Goal: Entertainment & Leisure: Consume media (video, audio)

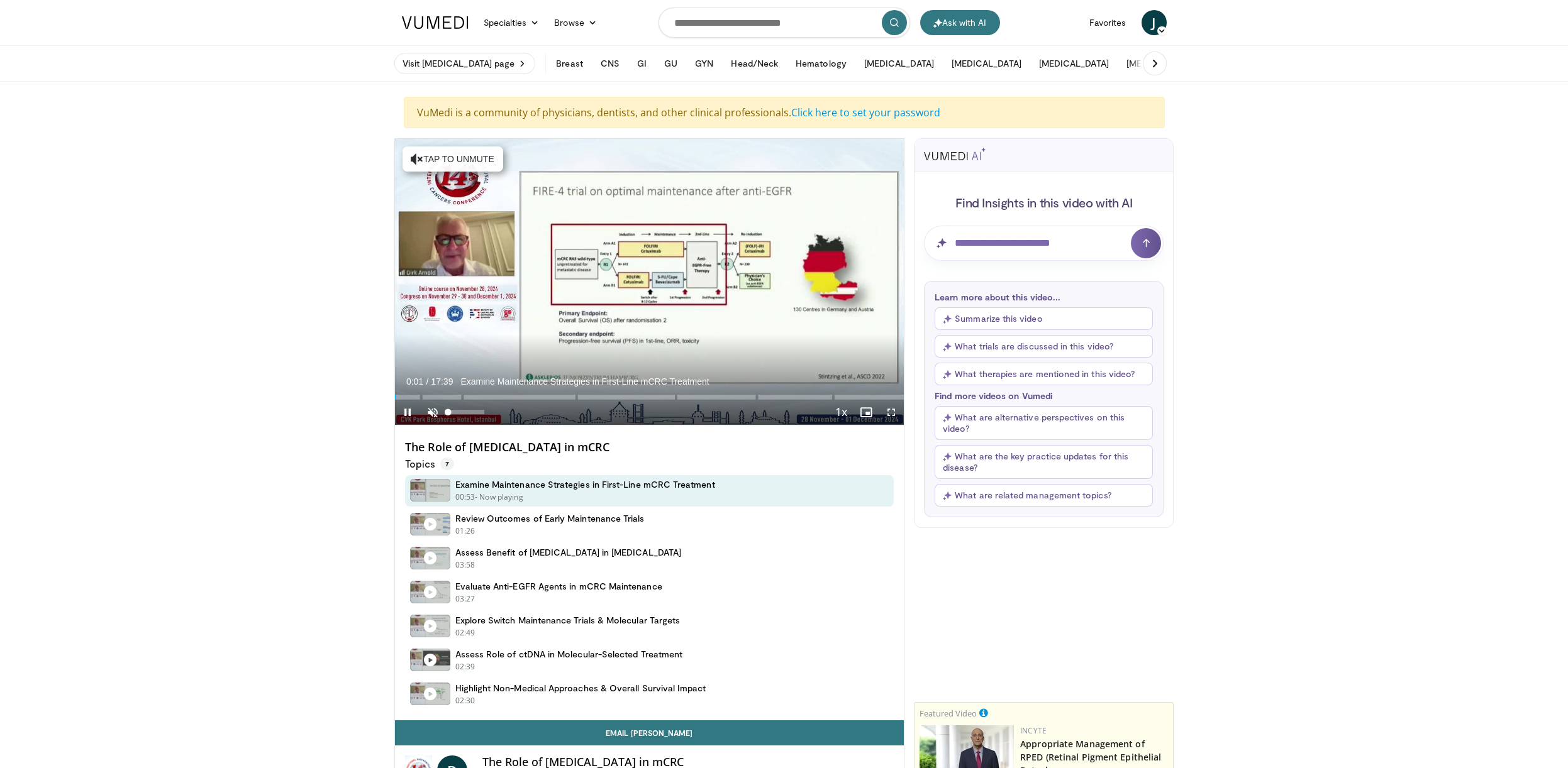
click at [432, 410] on span "Video Player" at bounding box center [433, 412] width 25 height 25
click at [893, 413] on span "Video Player" at bounding box center [891, 412] width 25 height 25
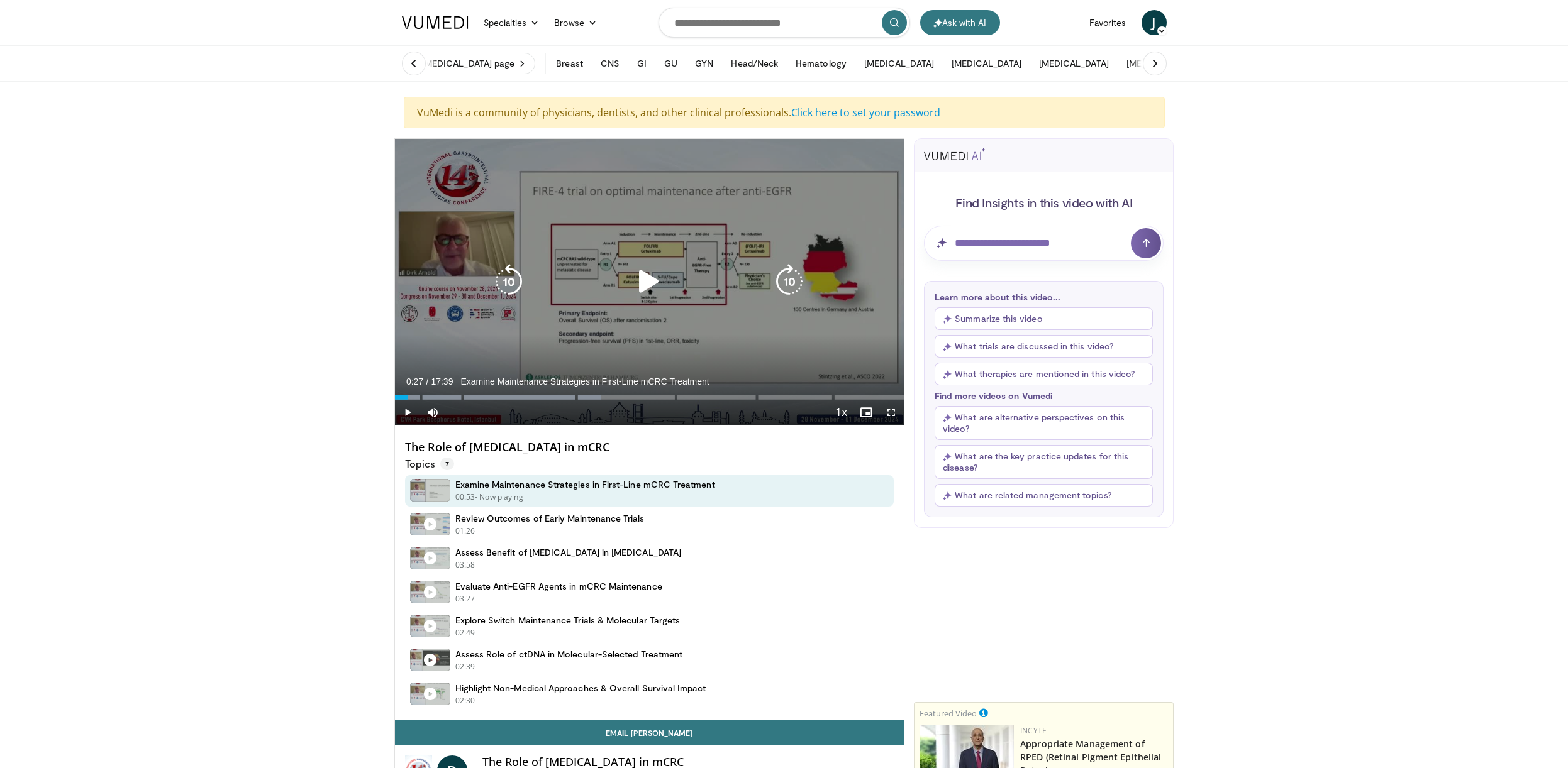
click at [645, 281] on icon "Video Player" at bounding box center [649, 282] width 35 height 35
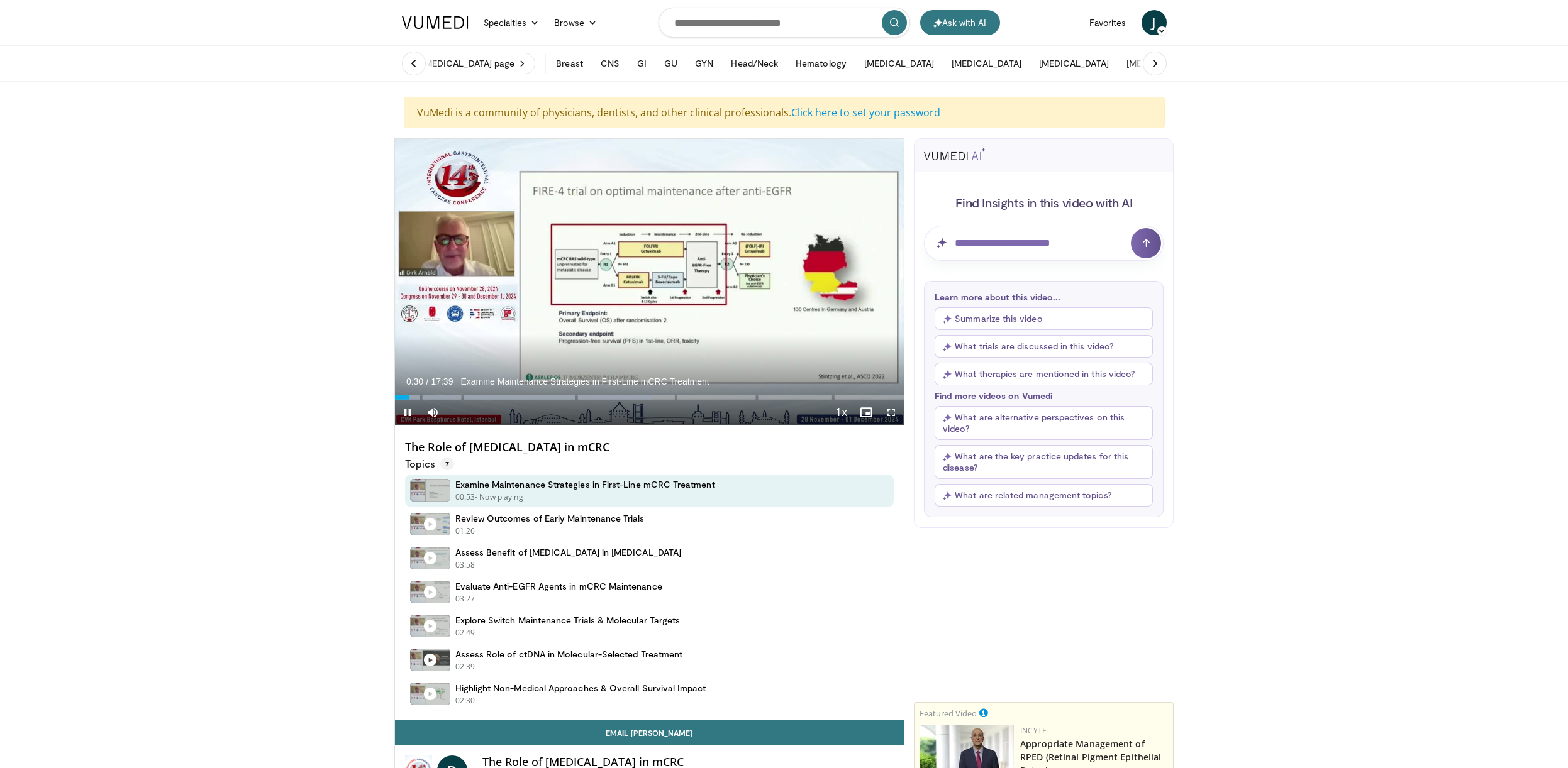
click at [892, 410] on span "Video Player" at bounding box center [891, 412] width 25 height 25
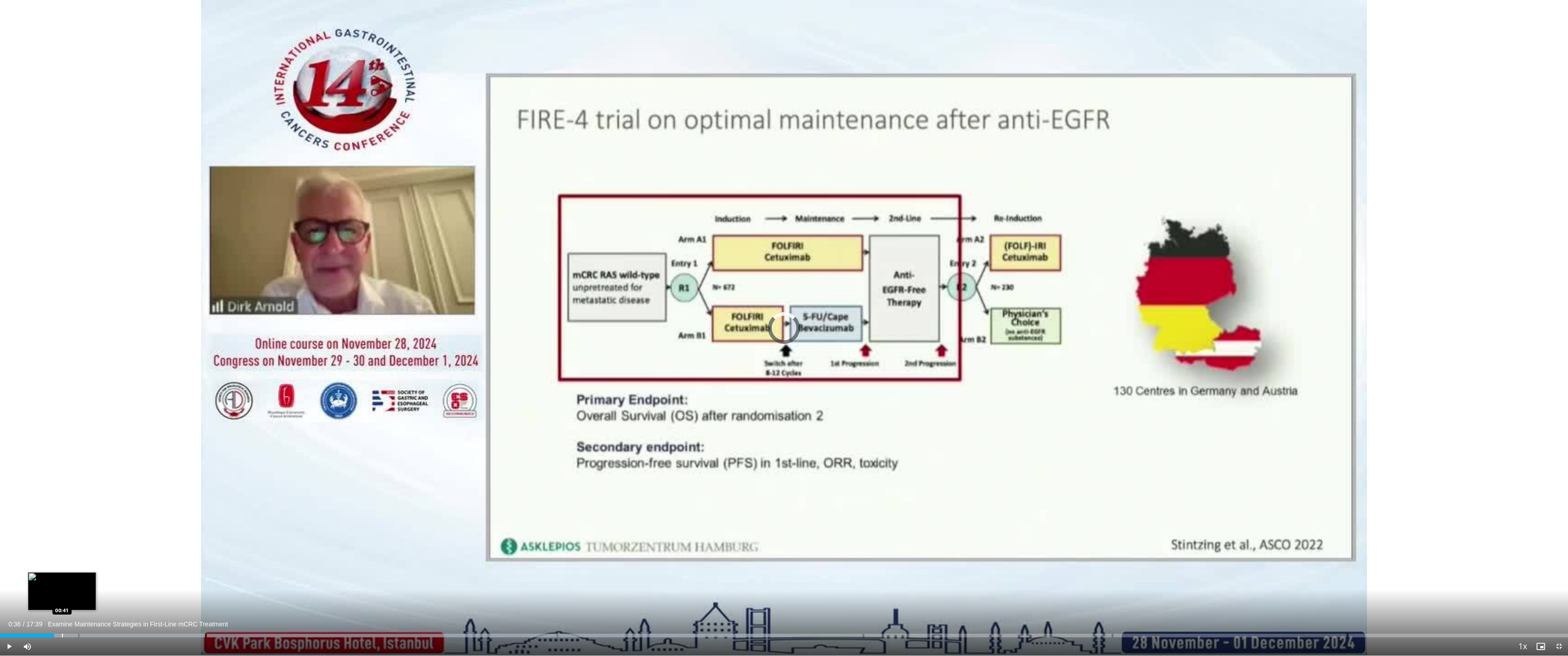
click at [63, 556] on div "Loaded : 50.54% 00:42 00:41" at bounding box center [784, 633] width 1568 height 9
drag, startPoint x: 72, startPoint y: 637, endPoint x: 77, endPoint y: 637, distance: 5.0
click at [72, 556] on div "Progress Bar" at bounding box center [72, 636] width 1 height 4
click at [82, 556] on div "Progress Bar" at bounding box center [82, 636] width 1 height 4
click at [131, 556] on div "Progress Bar" at bounding box center [131, 636] width 1 height 4
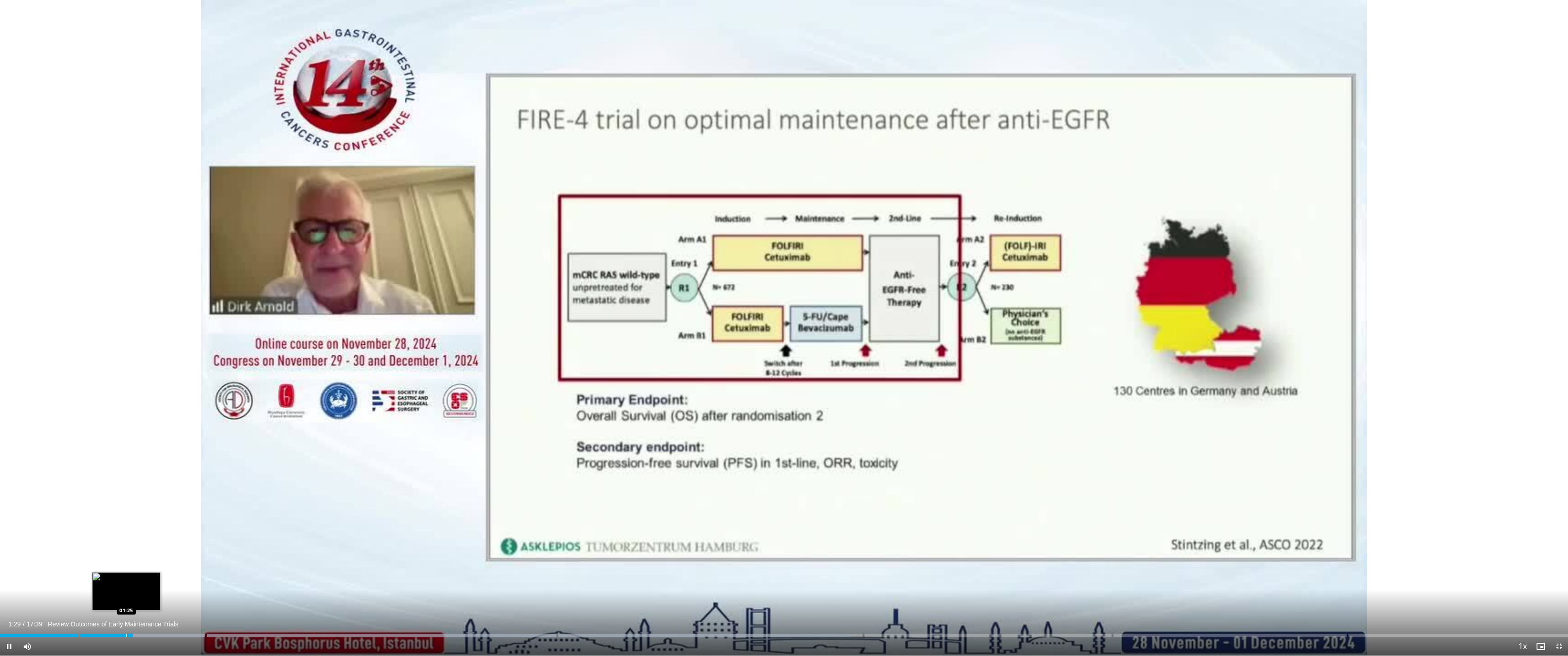
click at [126, 556] on div "Progress Bar" at bounding box center [126, 636] width 1 height 4
click at [144, 556] on div "Loaded : 57.59% 01:27 01:37" at bounding box center [784, 633] width 1568 height 9
click at [166, 556] on div "Loaded : 57.59% 01:52 01:52" at bounding box center [784, 633] width 1568 height 9
click at [157, 556] on div "Progress Bar" at bounding box center [157, 636] width 1 height 4
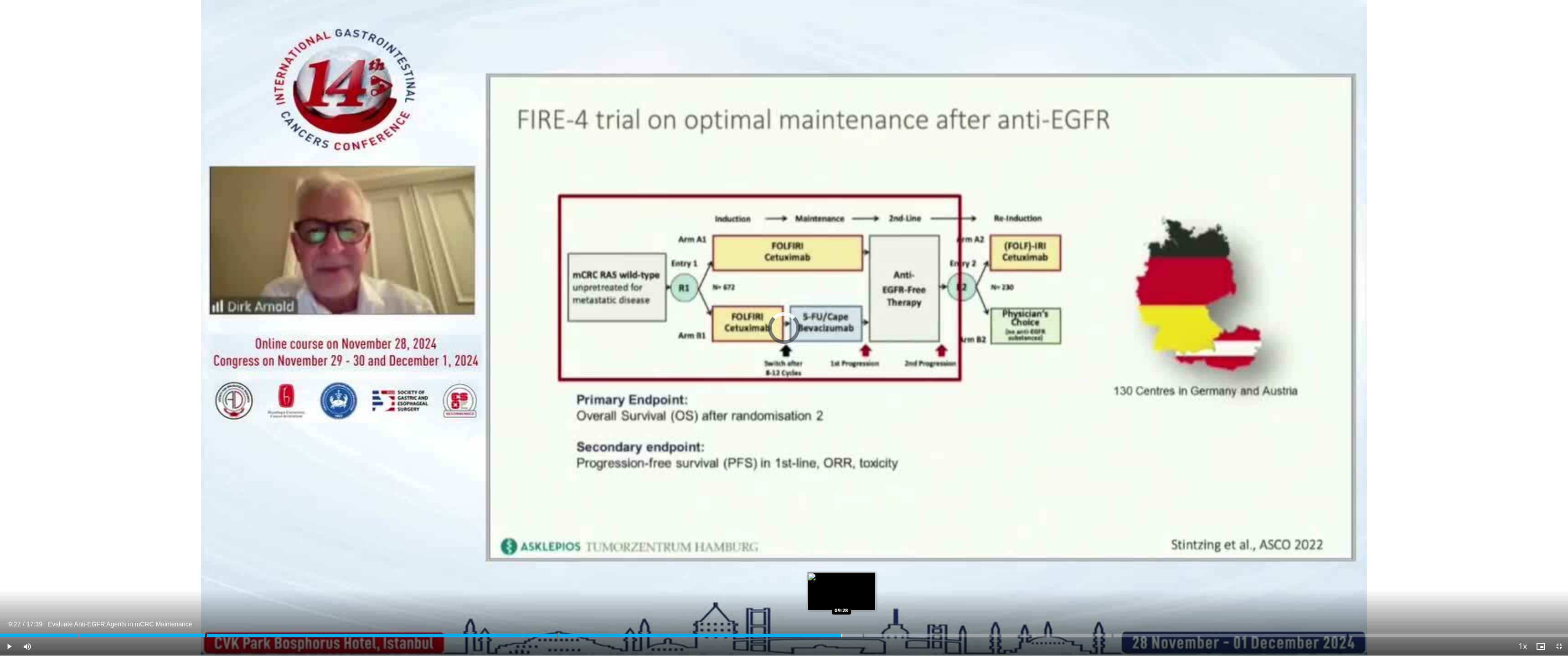
click at [841, 556] on div "Loaded : 59.48% 09:27 09:28" at bounding box center [784, 633] width 1568 height 9
click at [867, 556] on div "Progress Bar" at bounding box center [867, 636] width 1 height 4
click at [898, 556] on div "Progress Bar" at bounding box center [898, 636] width 1 height 4
click at [890, 556] on div "Progress Bar" at bounding box center [890, 636] width 1 height 4
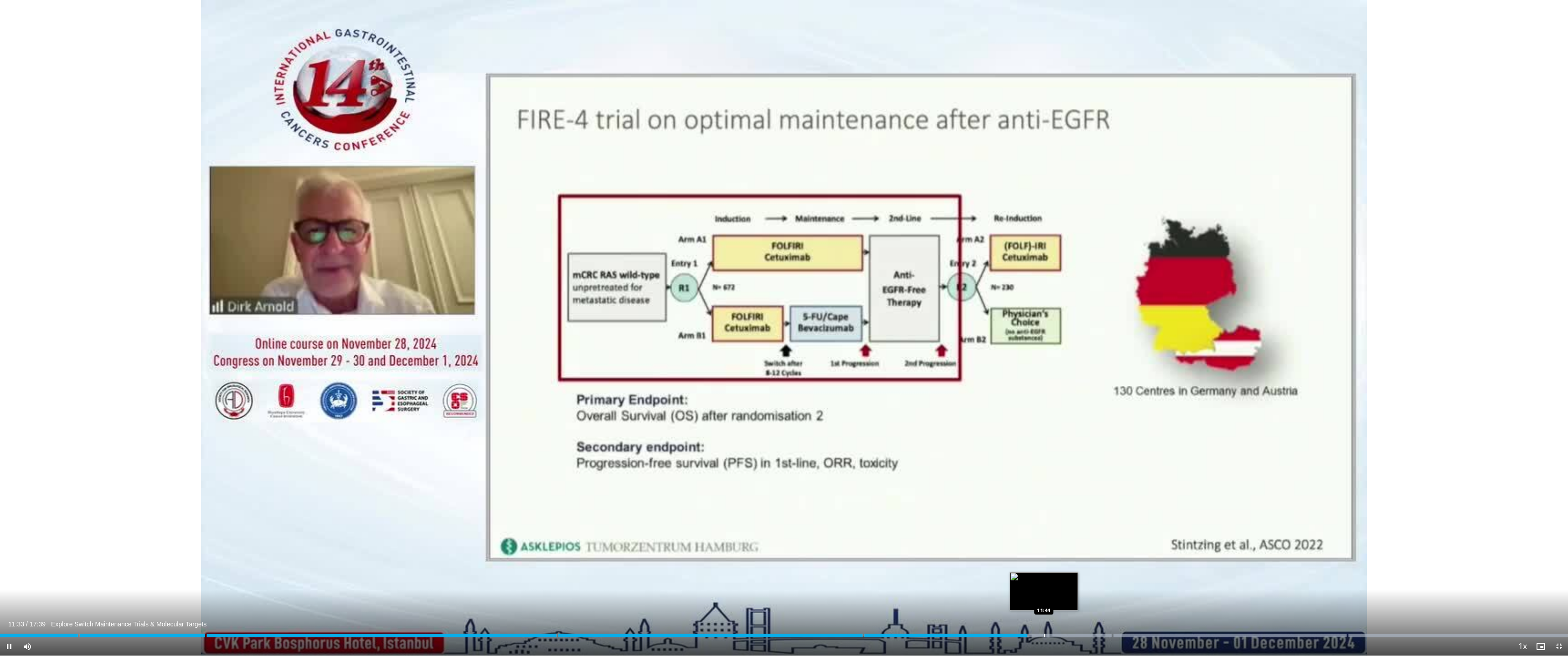
click at [1044, 556] on div "Progress Bar" at bounding box center [1044, 636] width 1 height 4
click at [1086, 556] on div "Loaded : 99.96% 12:05 12:13" at bounding box center [784, 633] width 1568 height 9
click at [1104, 556] on div "Progress Bar" at bounding box center [1104, 636] width 1 height 4
click at [1132, 556] on div "Progress Bar" at bounding box center [1132, 636] width 1 height 4
click at [1134, 556] on div "Progress Bar" at bounding box center [1134, 636] width 1 height 4
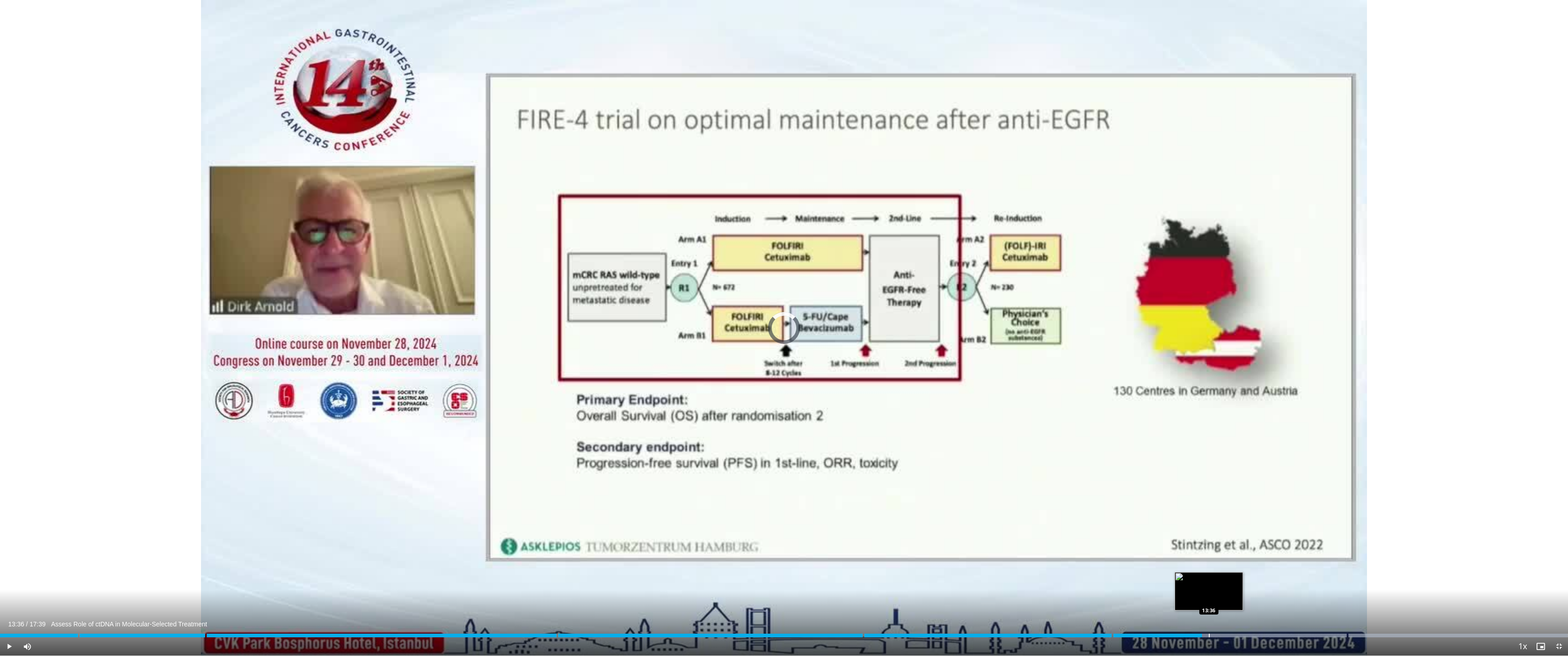
click at [1136, 556] on div "Progress Bar" at bounding box center [1209, 636] width 1 height 4
click at [1136, 556] on div "Progress Bar" at bounding box center [1220, 636] width 1 height 4
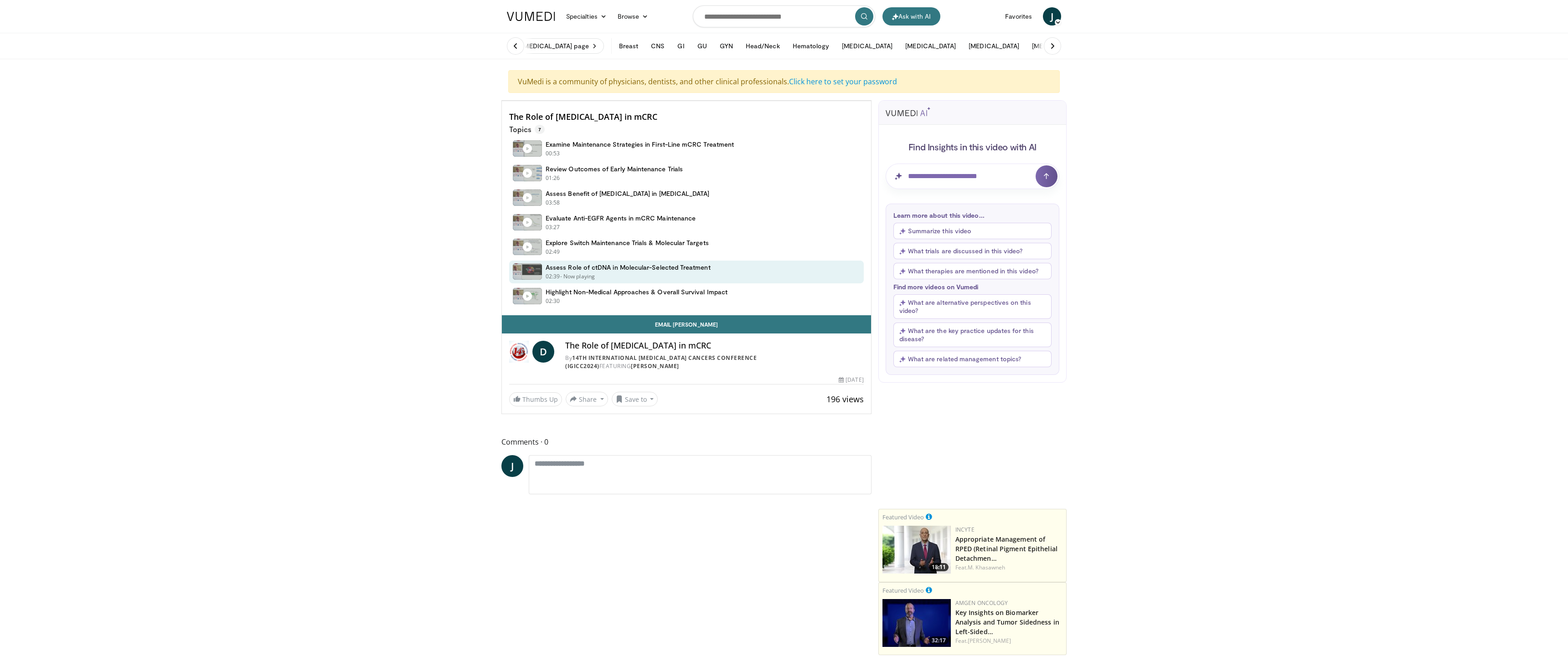
drag, startPoint x: 0, startPoint y: 0, endPoint x: 1233, endPoint y: 637, distance: 1387.8
click at [871, 83] on div "Loaded : 99.96% 14:43 14:52" at bounding box center [686, 78] width 369 height 9
